Goal: Download file/media

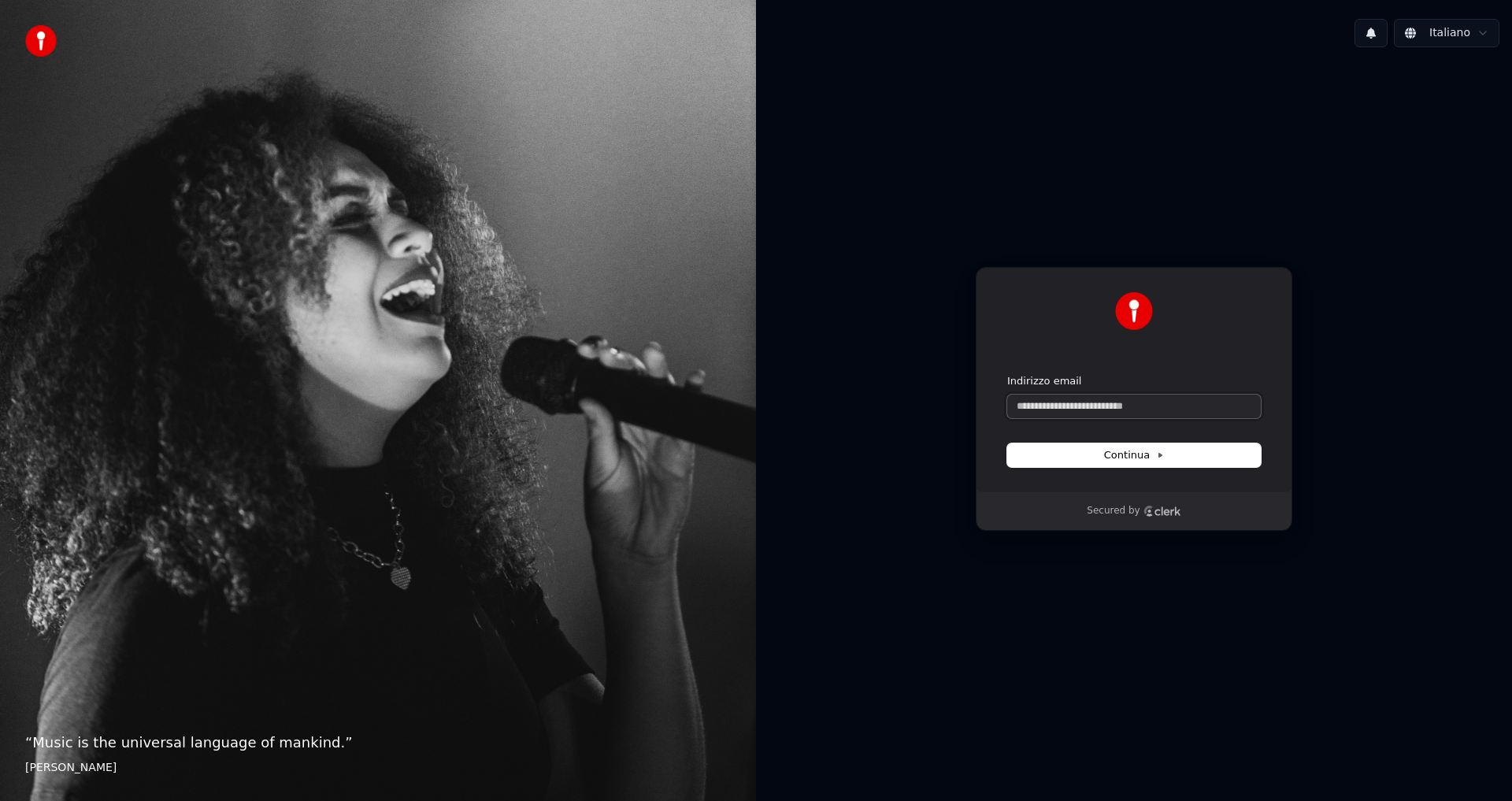
click at [1136, 411] on input "Indirizzo email" at bounding box center [1134, 406] width 253 height 23
type input "*"
click at [1007, 374] on button "submit" at bounding box center [1007, 374] width 0 height 0
type input "**********"
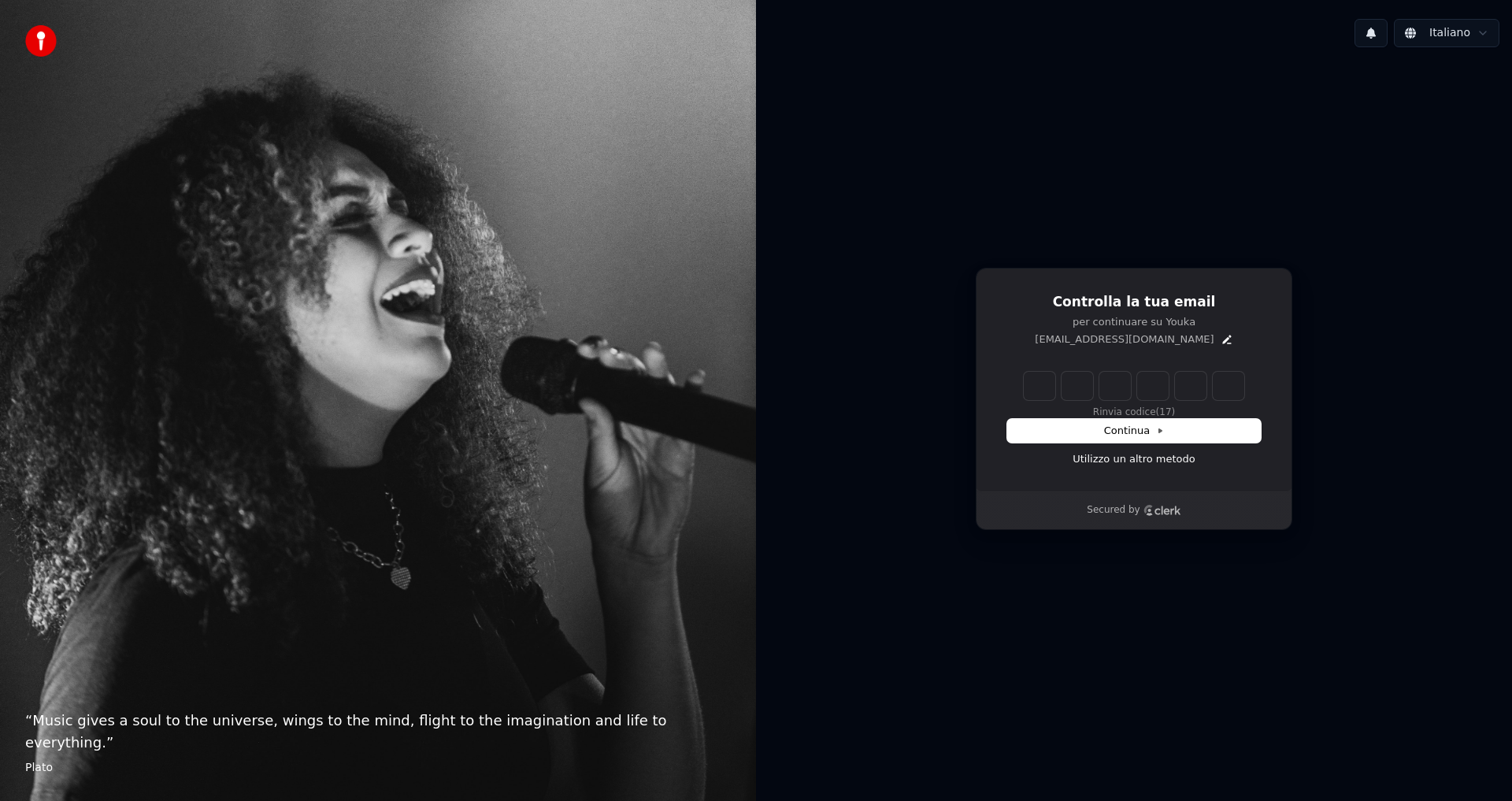
click at [1032, 386] on input "Enter verification code" at bounding box center [1134, 385] width 221 height 28
type input "******"
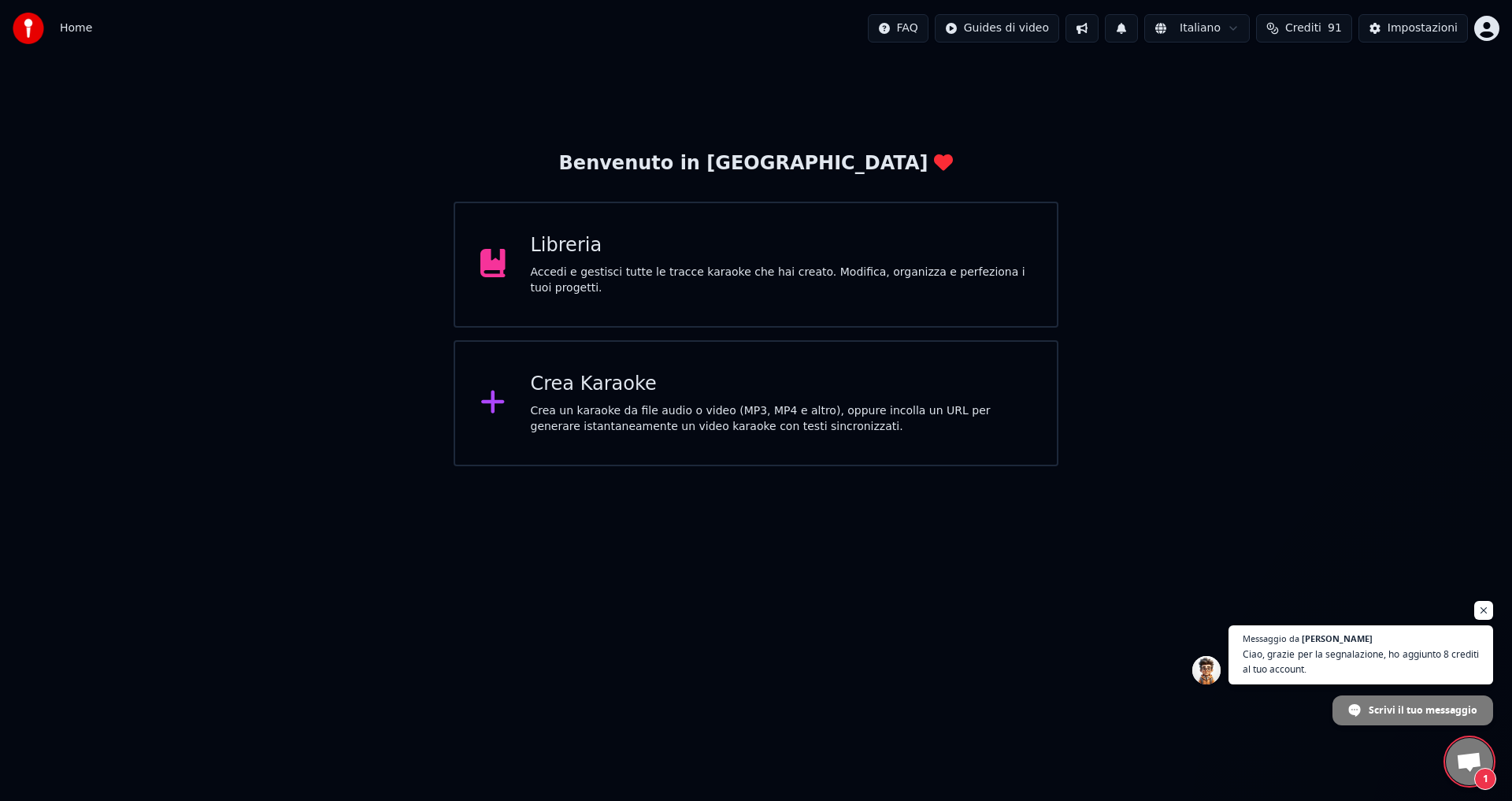
click at [1471, 759] on span "Aprire la chat" at bounding box center [1469, 763] width 26 height 22
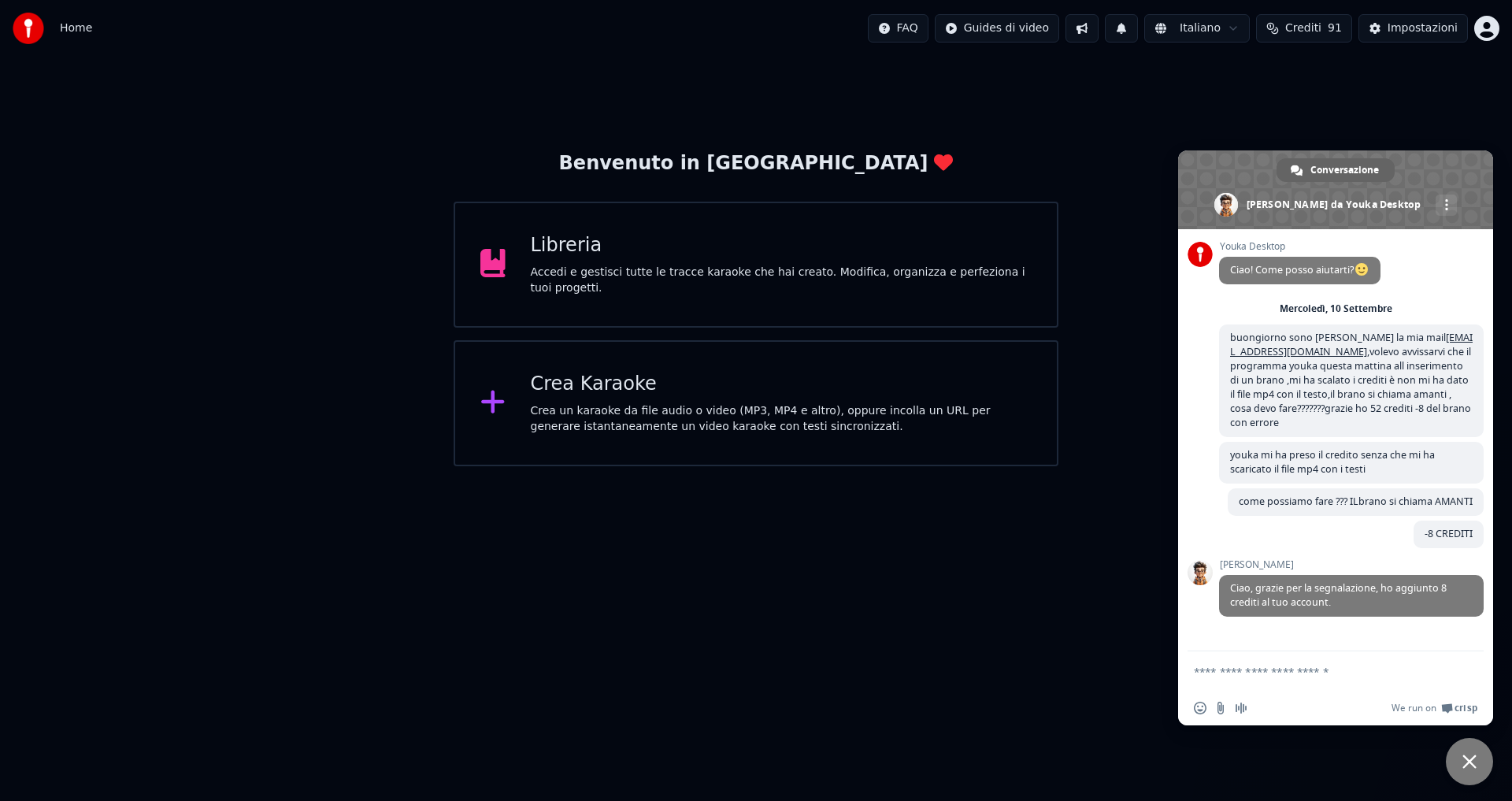
click at [1259, 671] on textarea "Scrivi il tuo messaggio..." at bounding box center [1318, 672] width 249 height 14
click at [1271, 710] on div "We run on Crisp" at bounding box center [1366, 709] width 222 height 14
click at [1242, 673] on textarea "Scrivi il tuo messaggio..." at bounding box center [1318, 672] width 249 height 14
type textarea "**********"
click at [1461, 669] on span "Inviare" at bounding box center [1465, 672] width 12 height 12
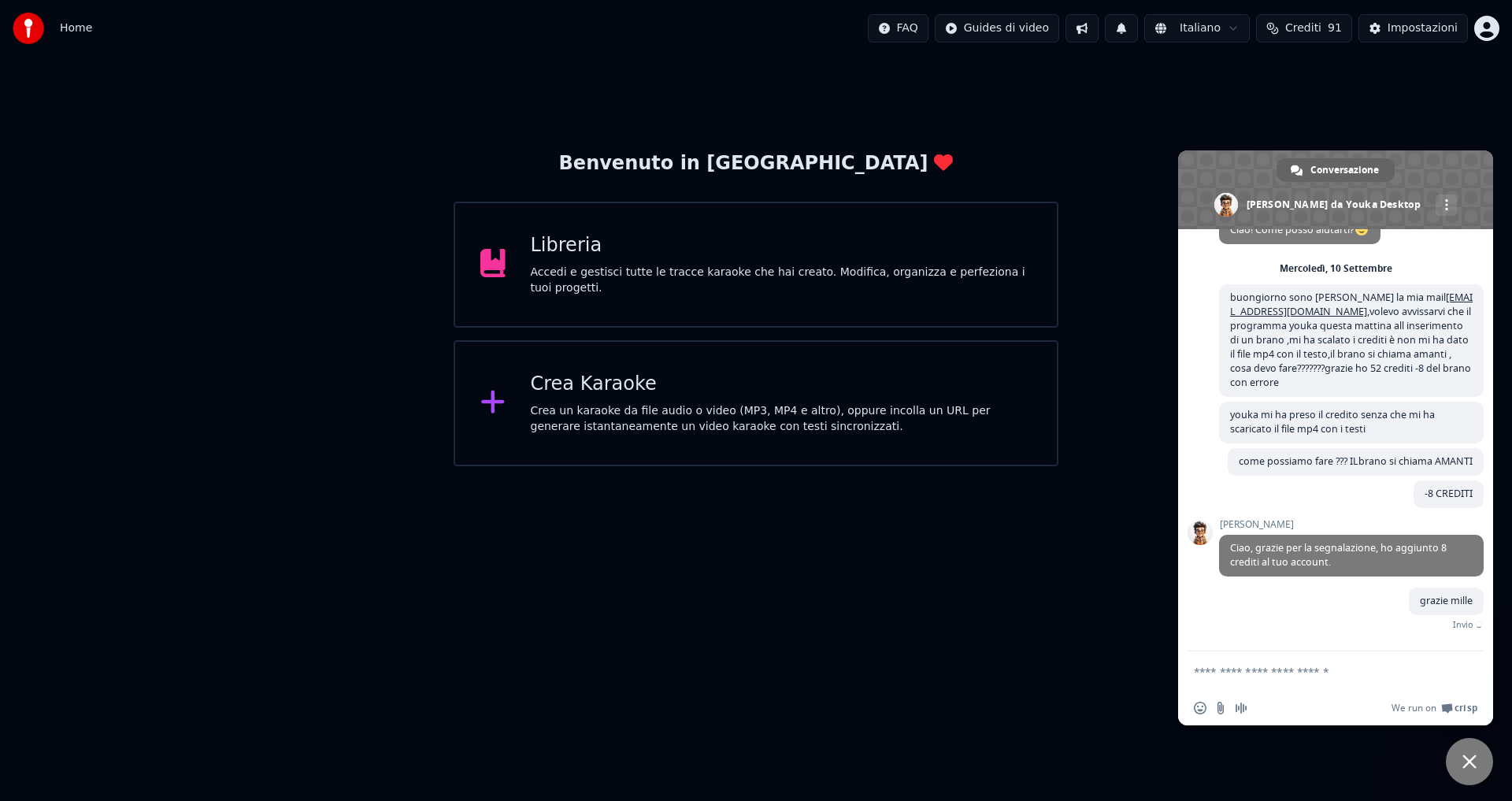
scroll to position [36, 0]
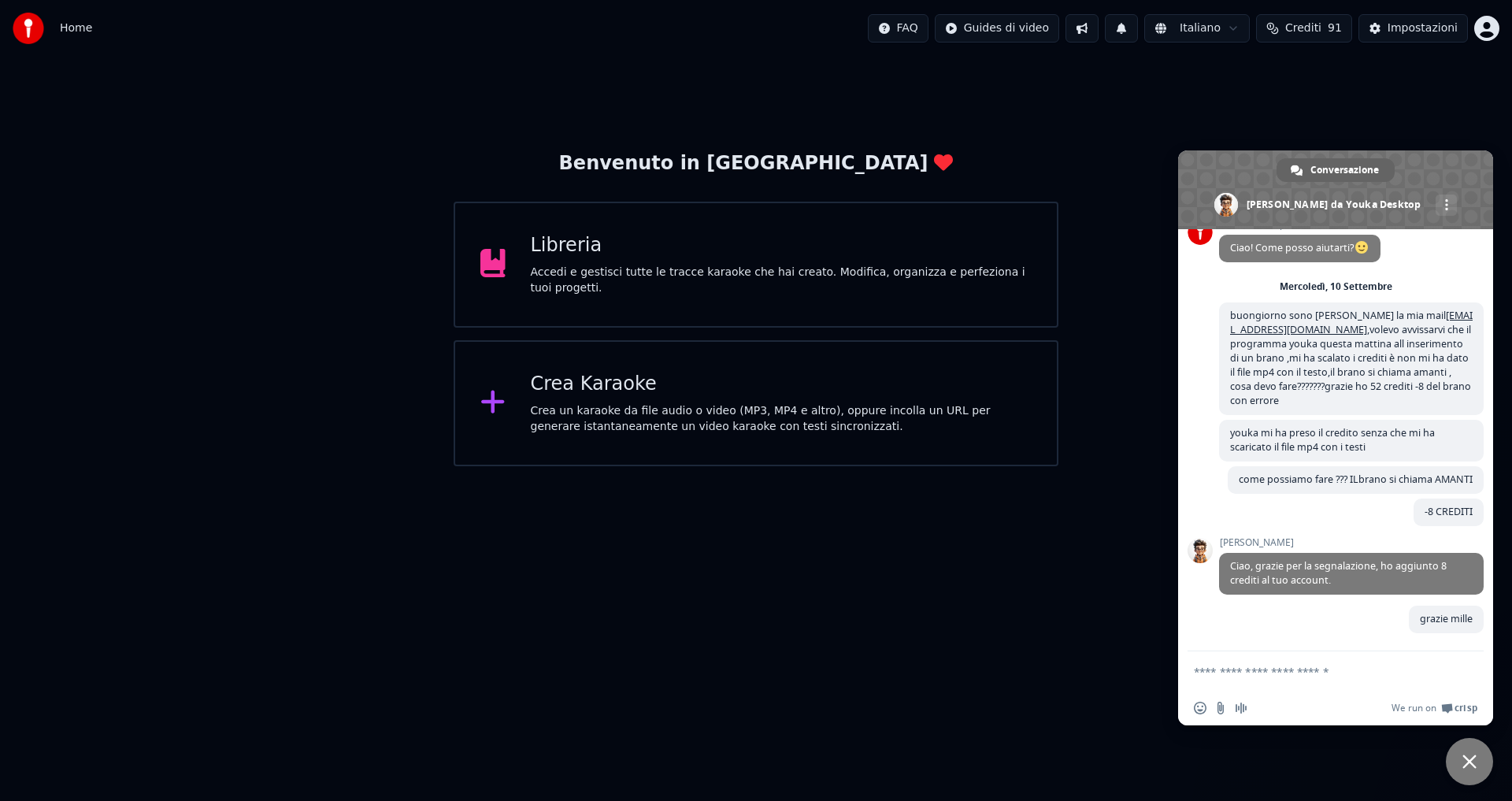
click at [1319, 27] on span "Crediti" at bounding box center [1303, 28] width 36 height 16
click at [1459, 765] on span "Chiudere la chat" at bounding box center [1469, 761] width 47 height 47
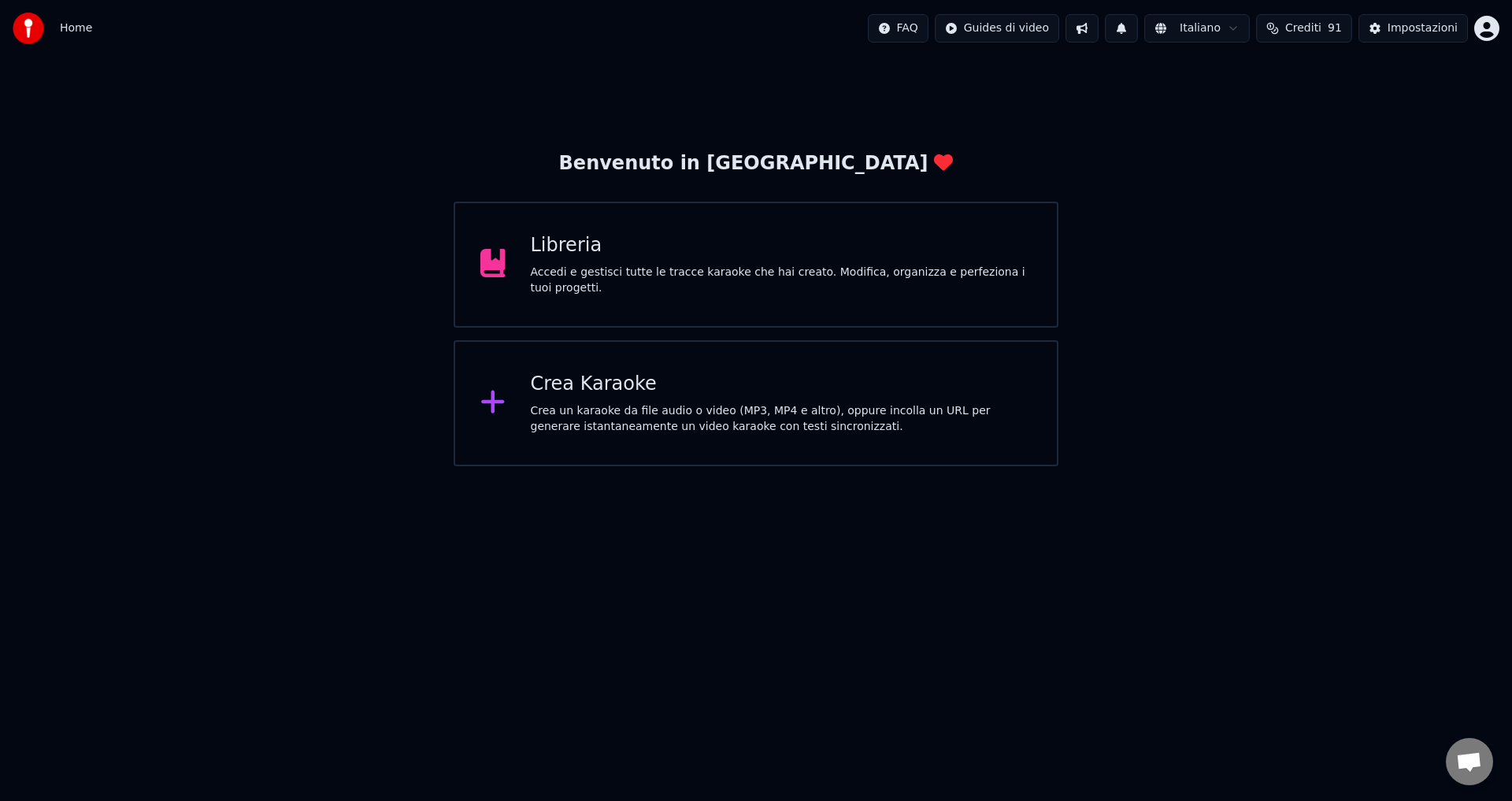
click at [1306, 33] on span "Crediti" at bounding box center [1303, 28] width 36 height 16
click at [1304, 210] on button "Aggiorna" at bounding box center [1311, 218] width 89 height 28
click at [1302, 136] on td "8" at bounding box center [1299, 134] width 69 height 28
click at [1293, 122] on td "8" at bounding box center [1299, 134] width 69 height 28
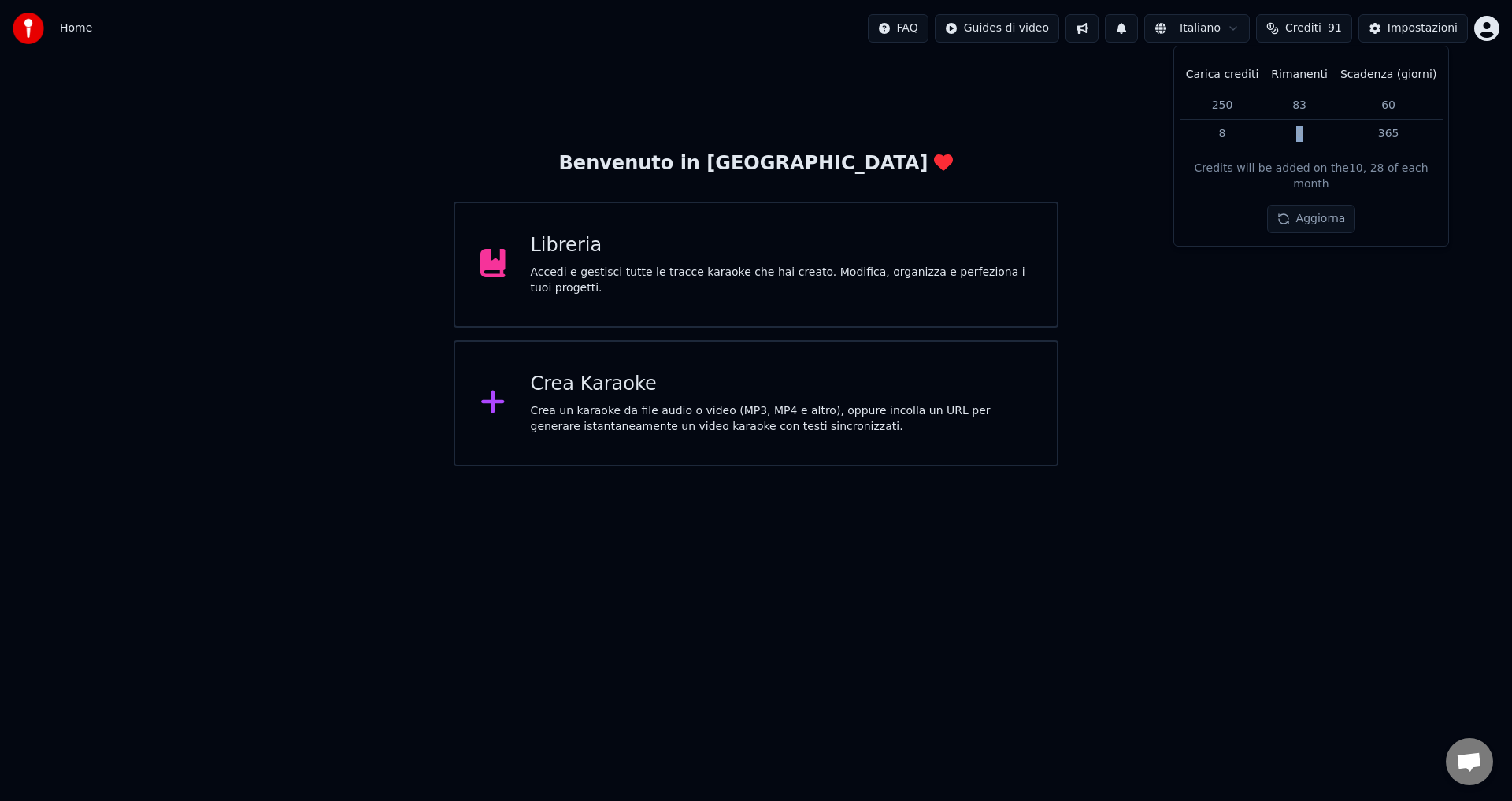
click at [1293, 122] on td "8" at bounding box center [1299, 134] width 69 height 28
click at [1298, 135] on td "8" at bounding box center [1299, 134] width 69 height 28
click at [1294, 263] on div "Benvenuto in Youka Libreria Accedi e gestisci tutte le tracce karaoke che hai c…" at bounding box center [756, 261] width 1512 height 410
click at [693, 259] on div "Libreria" at bounding box center [782, 245] width 502 height 25
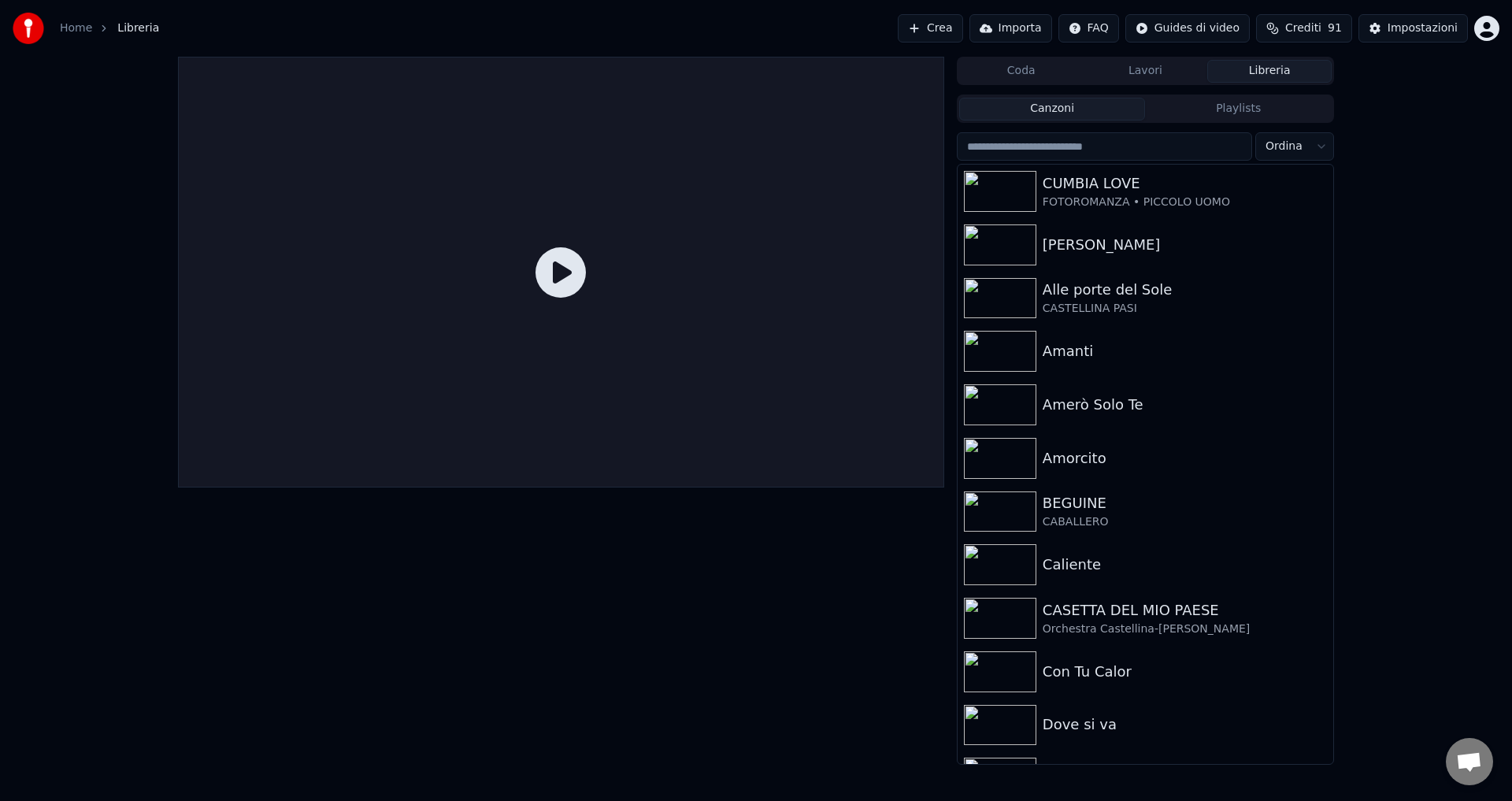
click at [1238, 77] on button "Libreria" at bounding box center [1269, 71] width 124 height 22
click at [1259, 67] on button "Libreria" at bounding box center [1269, 71] width 124 height 22
click at [1026, 75] on button "Coda" at bounding box center [1021, 71] width 124 height 22
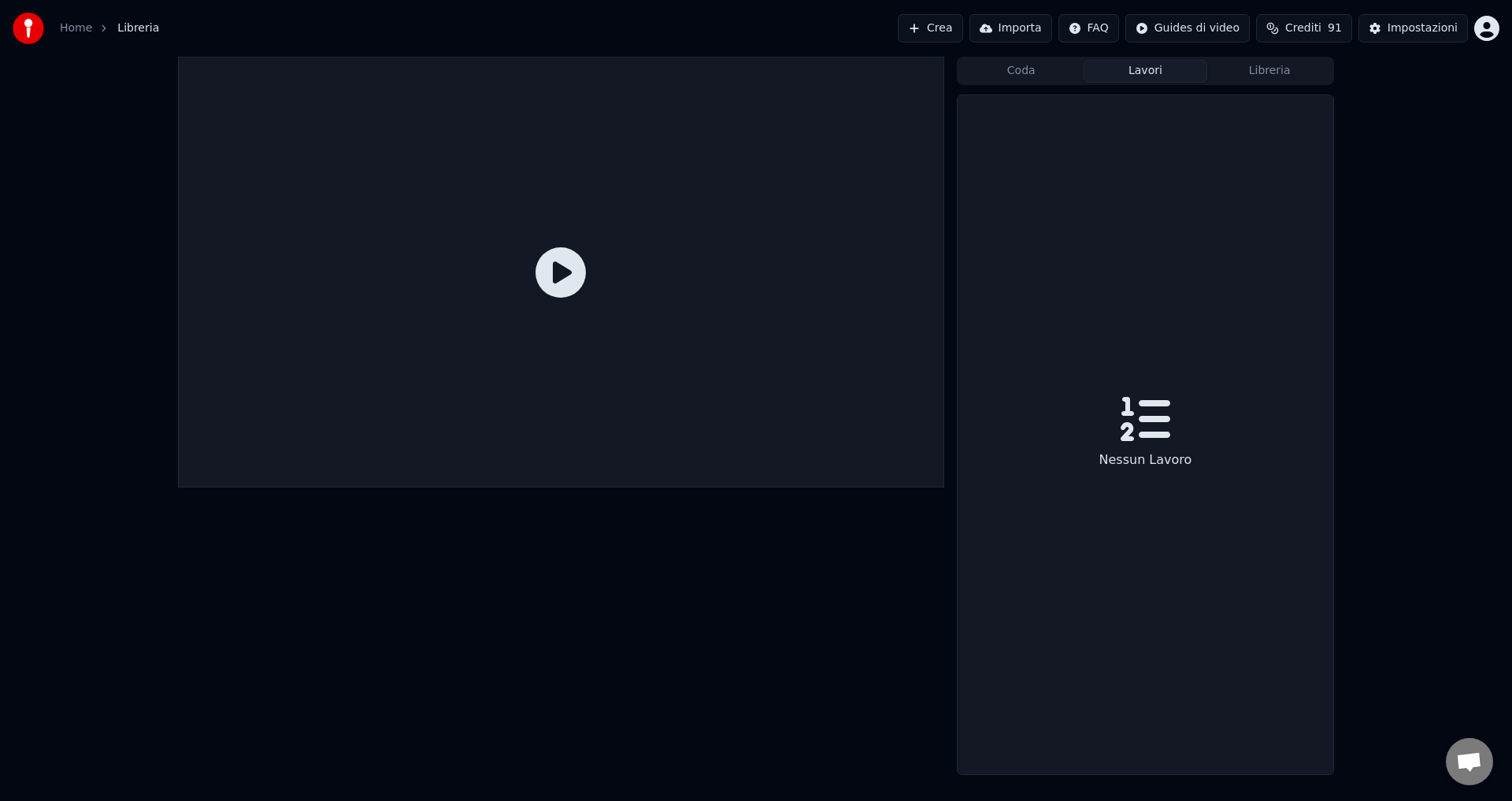
click at [1156, 72] on button "Lavori" at bounding box center [1146, 71] width 124 height 22
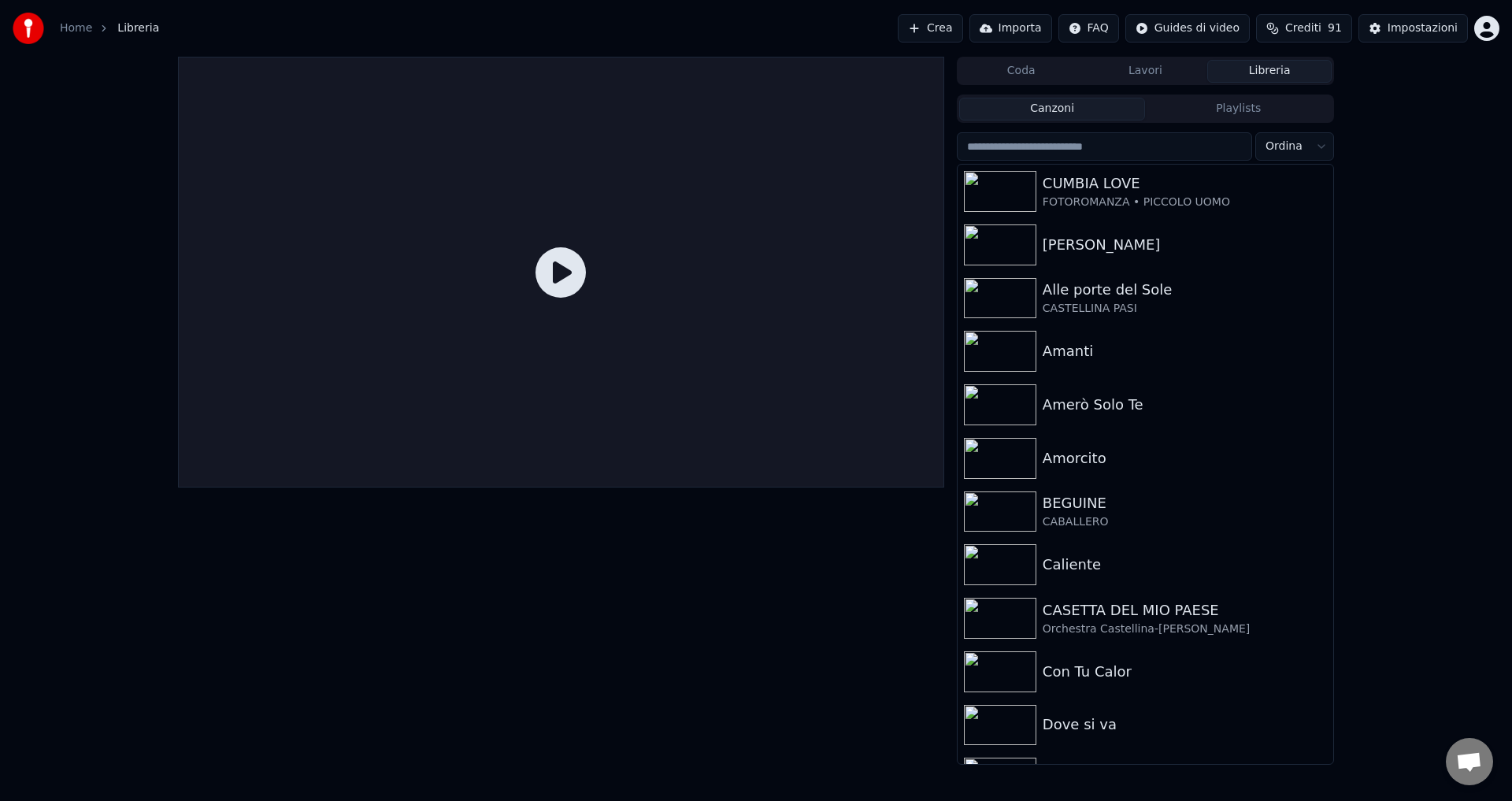
click at [1281, 71] on button "Libreria" at bounding box center [1269, 71] width 124 height 22
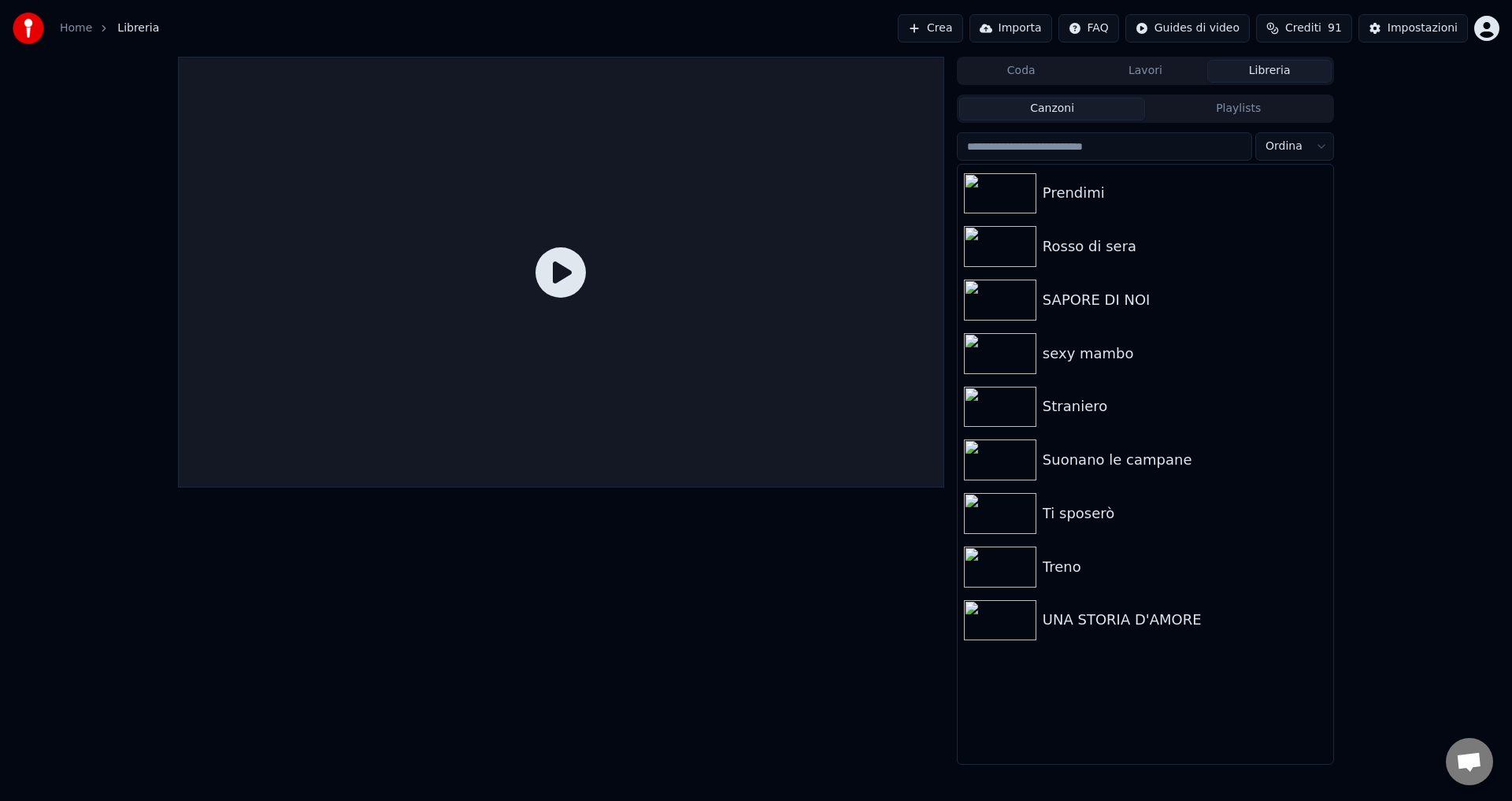
scroll to position [1575, 0]
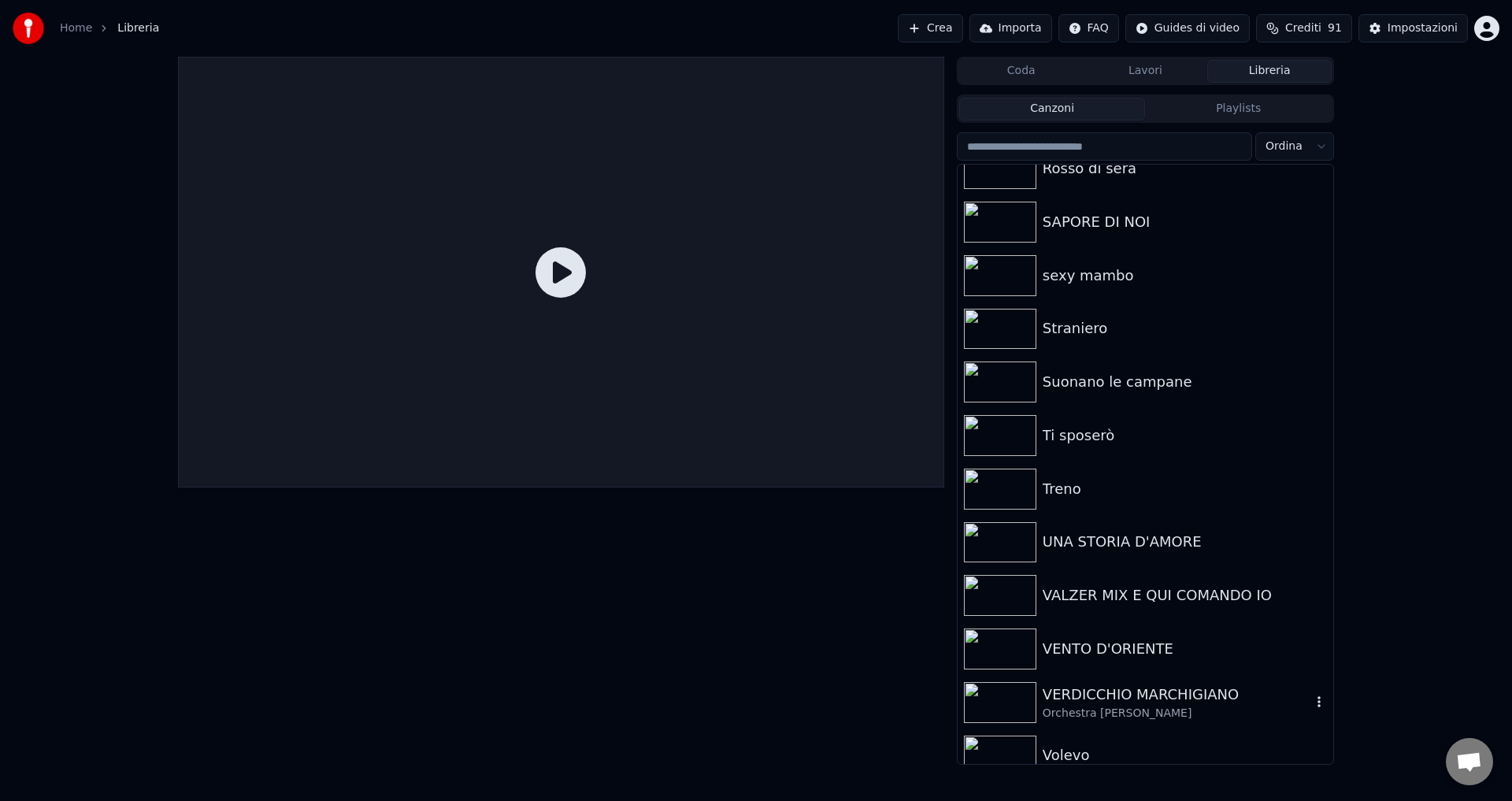
click at [1084, 707] on div "Orchestra [PERSON_NAME]" at bounding box center [1176, 713] width 268 height 16
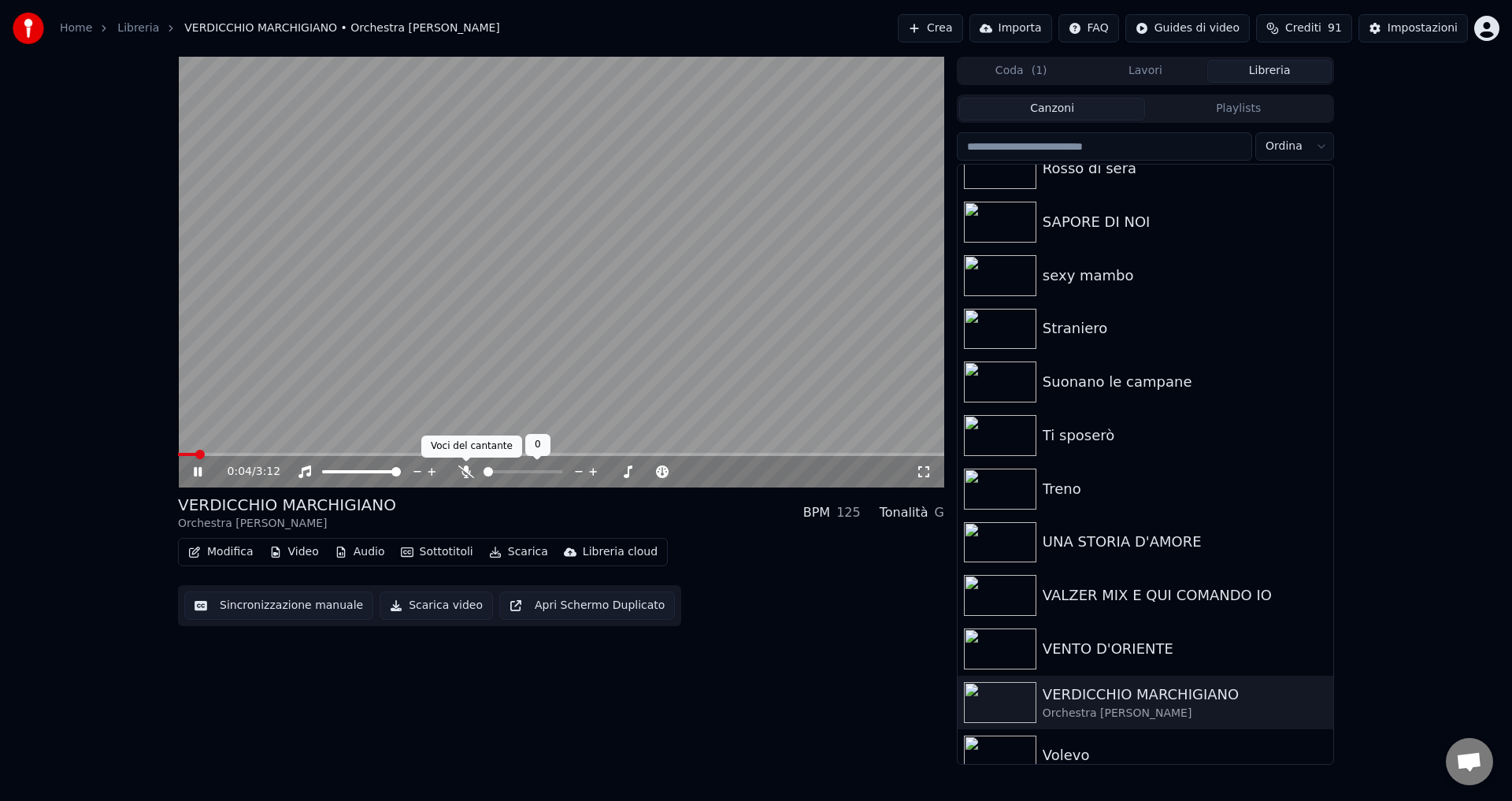
click at [459, 468] on icon at bounding box center [466, 472] width 16 height 13
click at [191, 472] on icon at bounding box center [209, 472] width 37 height 13
click at [423, 602] on button "Scarica video" at bounding box center [436, 605] width 114 height 28
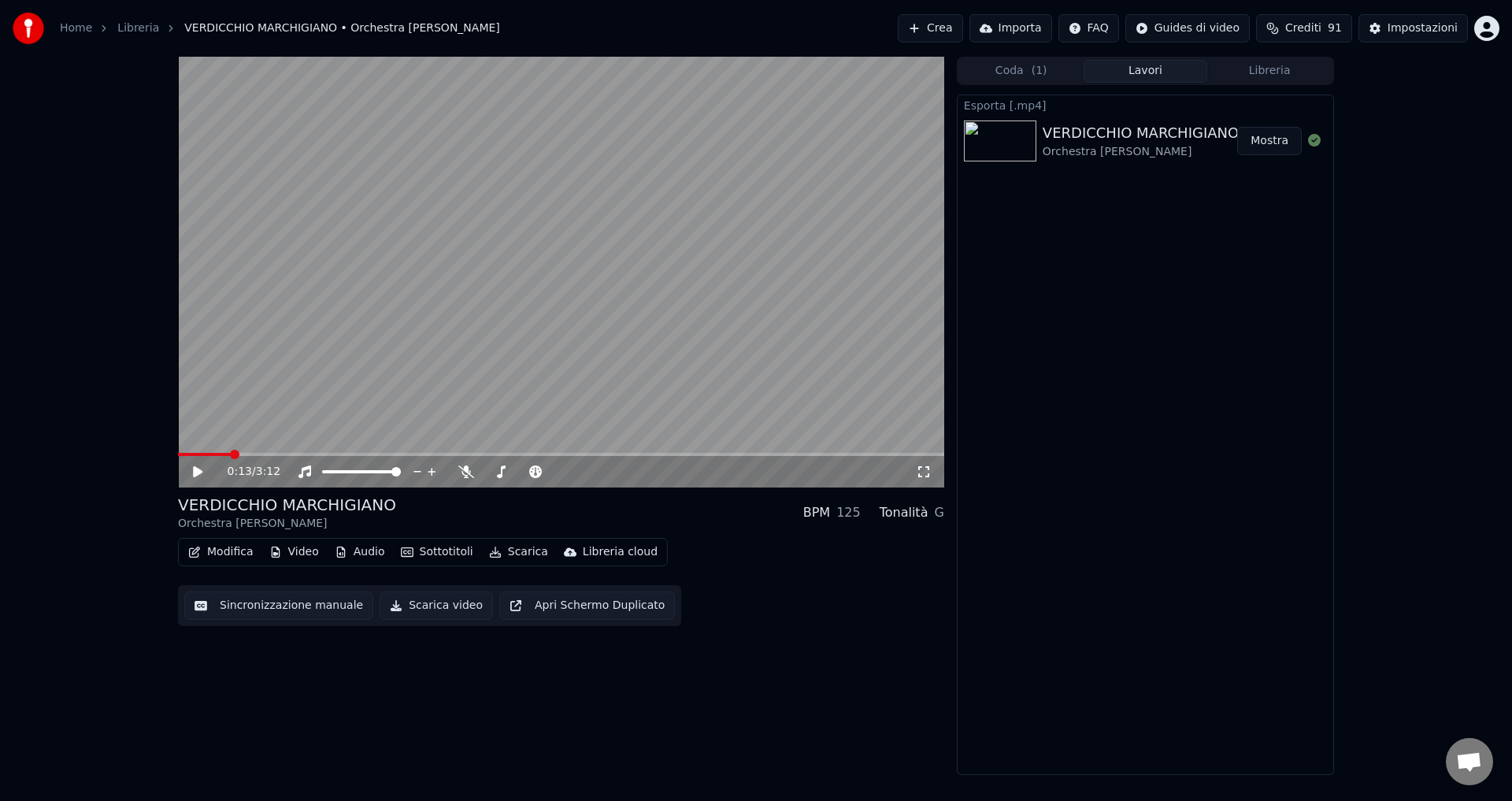
click at [1276, 145] on button "Mostra" at bounding box center [1269, 141] width 65 height 28
click at [1471, 752] on span "Aprire la chat" at bounding box center [1469, 763] width 26 height 22
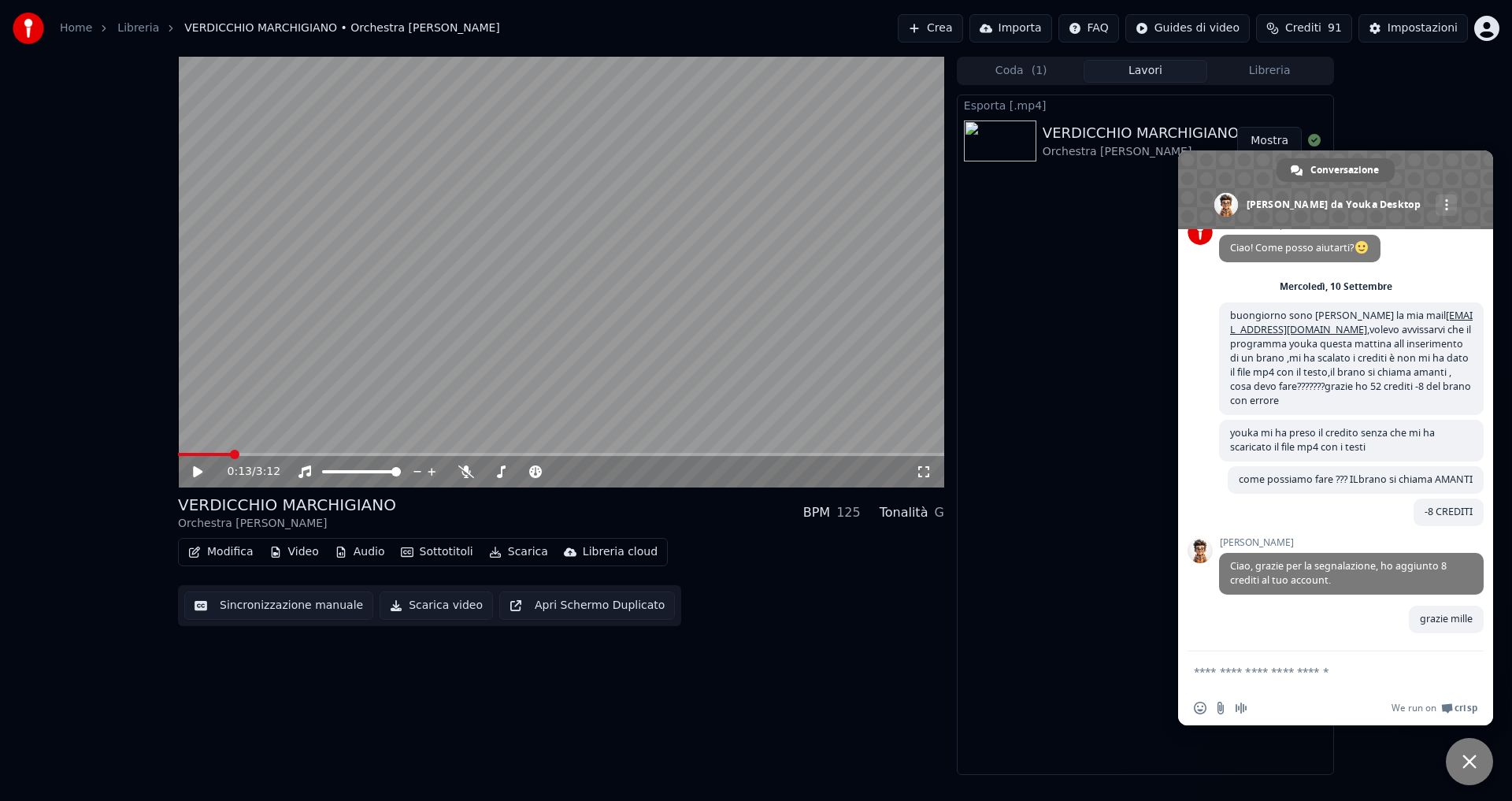
click at [1132, 287] on div "Esporta [.mp4] VERDICCHIO MARCHIGIANO Orchestra [PERSON_NAME]" at bounding box center [1146, 435] width 378 height 680
click at [1186, 635] on div "Youka Desktop Ciao! Come posso aiutarti? Mercoledì, 10 Settembre buongiorno son…" at bounding box center [1334, 441] width 315 height 422
click at [1460, 99] on div "0:13 / 3:12 VERDICCHIO MARCHIGIANO Orchestra [PERSON_NAME] BPM 125 Tonalità G M…" at bounding box center [756, 416] width 1512 height 718
click at [1465, 760] on span "Chiudere la chat" at bounding box center [1469, 761] width 14 height 14
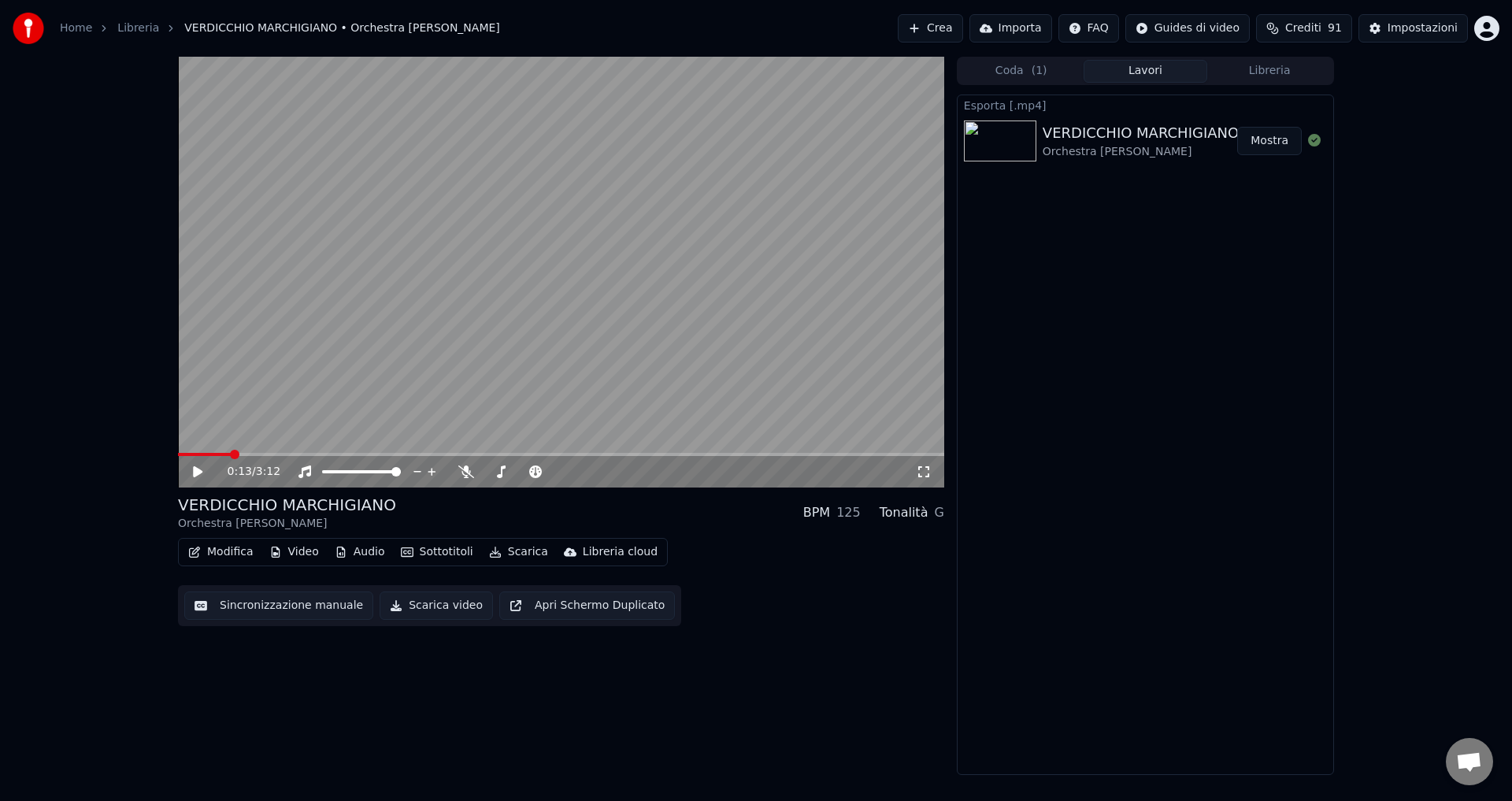
click at [1478, 31] on html "Home Libreria VERDICCHIO MARCHIGIANO • Orchestra [PERSON_NAME] Importa FAQ Guid…" at bounding box center [756, 400] width 1512 height 801
click at [1361, 174] on span "Esci" at bounding box center [1370, 182] width 22 height 16
